Goal: Task Accomplishment & Management: Manage account settings

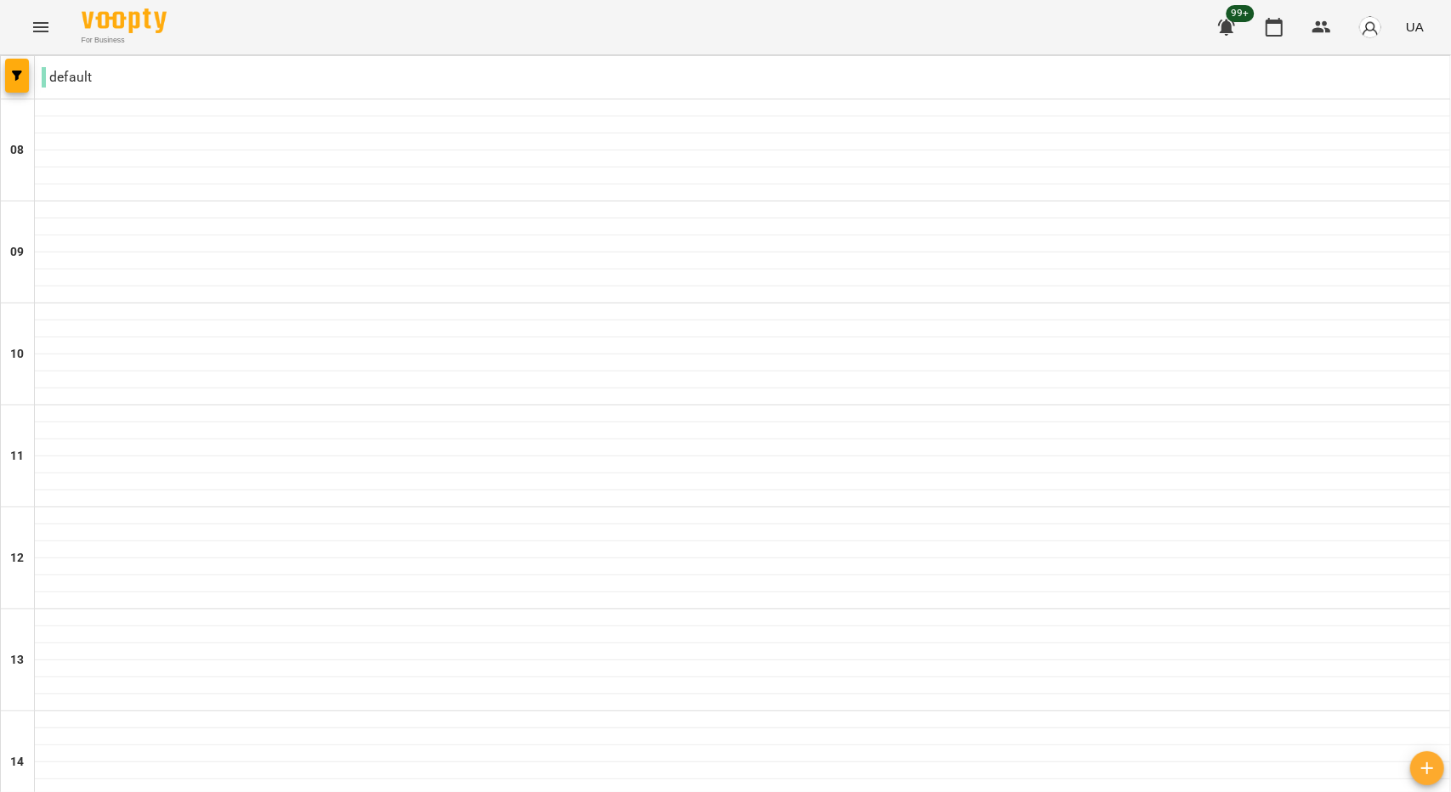
scroll to position [848, 0]
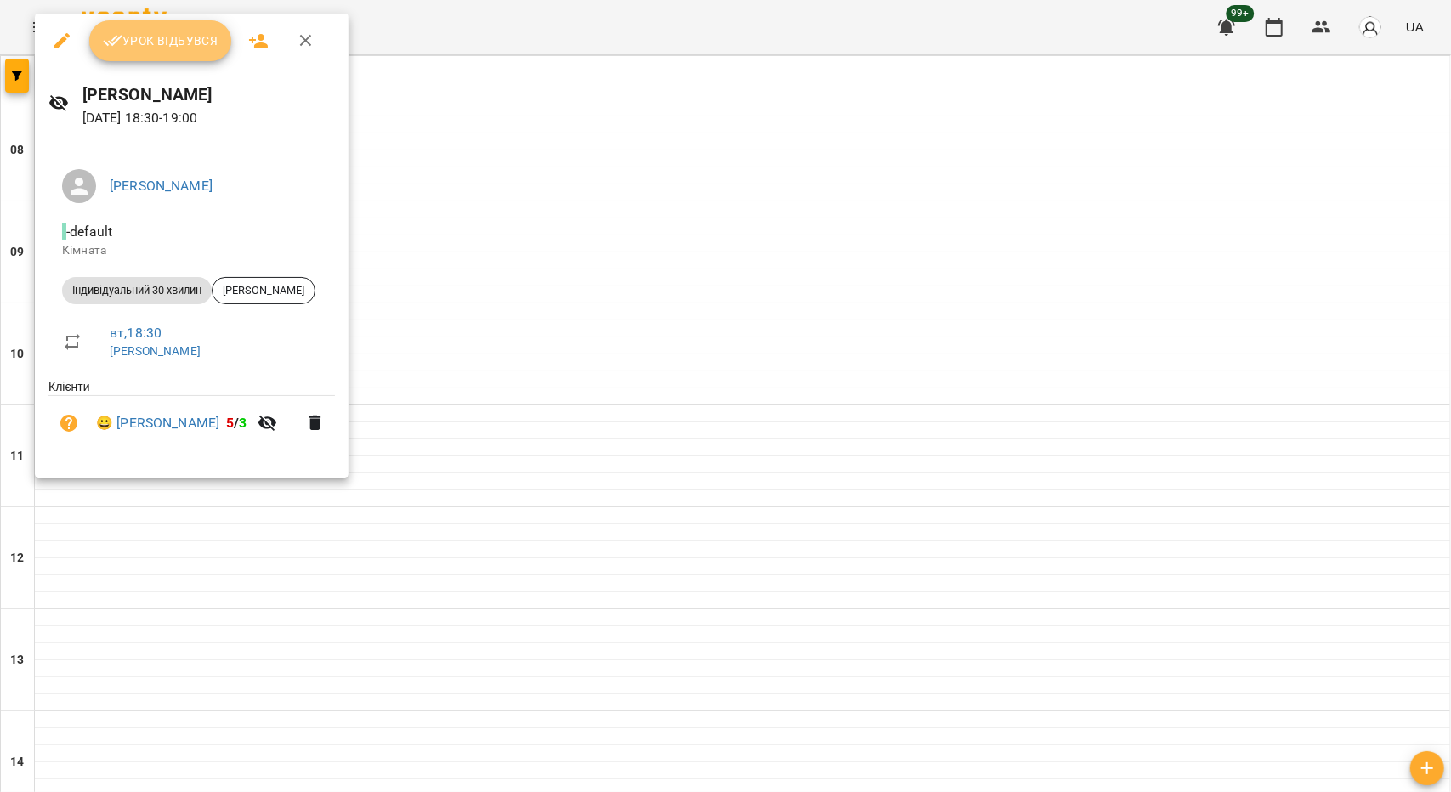
click at [201, 56] on button "Урок відбувся" at bounding box center [160, 40] width 143 height 41
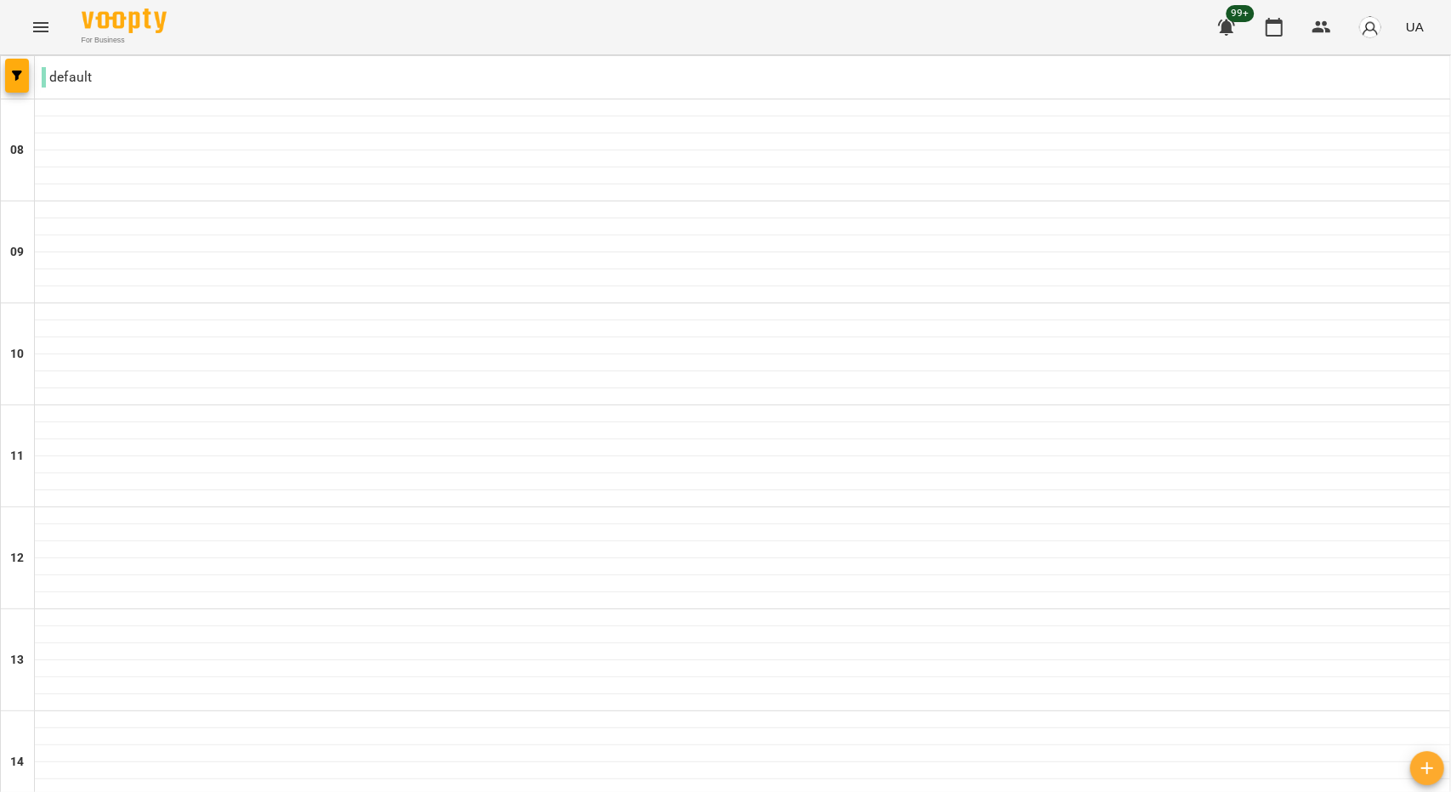
scroll to position [848, 0]
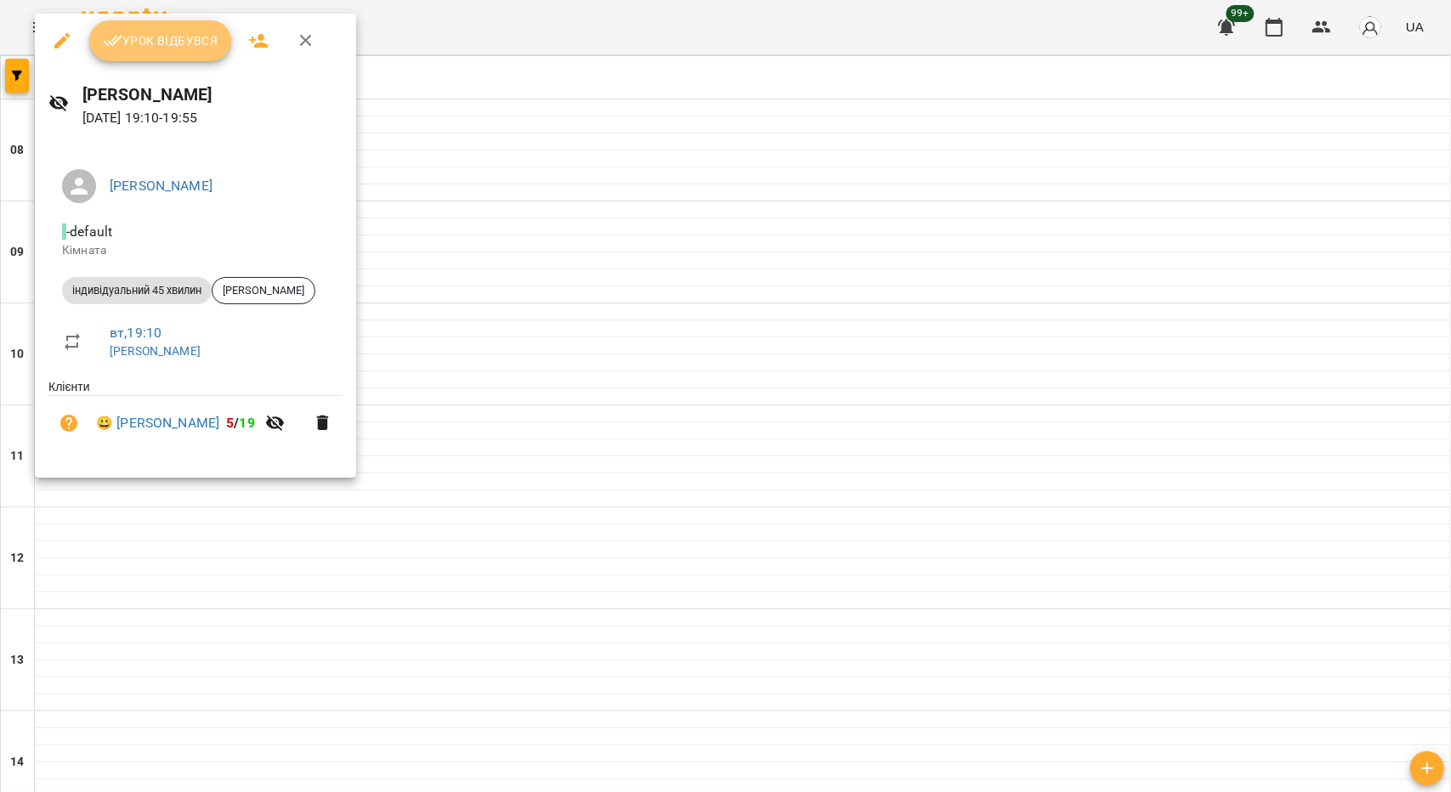
click at [173, 37] on span "Урок відбувся" at bounding box center [161, 41] width 116 height 20
